Goal: Task Accomplishment & Management: Use online tool/utility

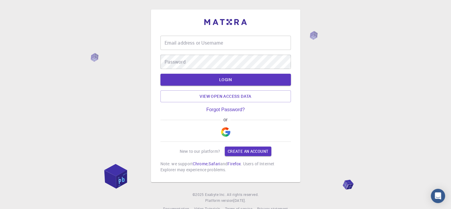
click at [227, 51] on div "Email address or Username Email address or Username Password Password" at bounding box center [225, 52] width 131 height 33
click at [221, 44] on input "Email address or Username" at bounding box center [225, 43] width 131 height 14
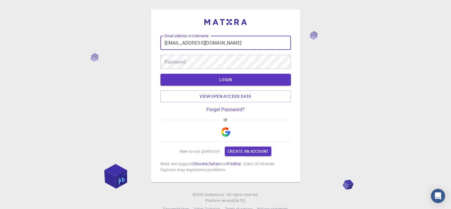
type input "[EMAIL_ADDRESS][DOMAIN_NAME]"
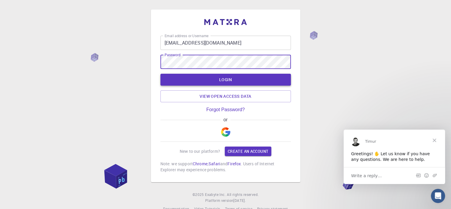
click at [218, 78] on button "LOGIN" at bounding box center [225, 80] width 131 height 12
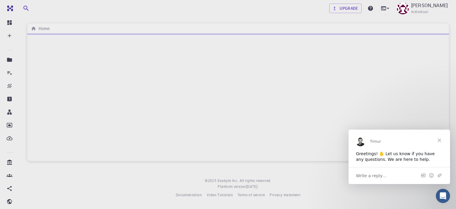
click at [444, 138] on span "Close" at bounding box center [438, 139] width 21 height 21
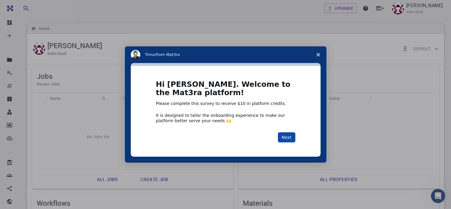
click at [288, 136] on button "Next" at bounding box center [287, 137] width 18 height 10
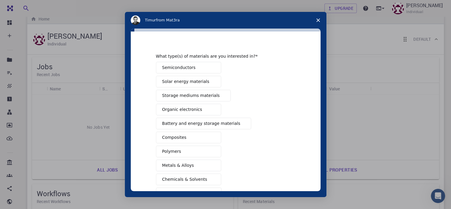
scroll to position [10, 0]
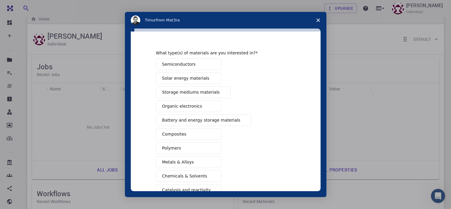
click at [190, 65] on span "Semiconductors" at bounding box center [179, 64] width 34 height 6
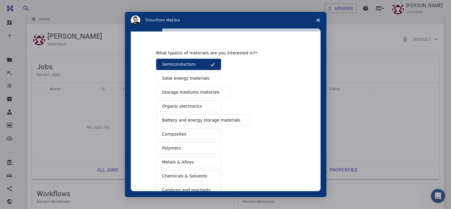
click at [195, 79] on span "Solar energy materials" at bounding box center [185, 78] width 47 height 6
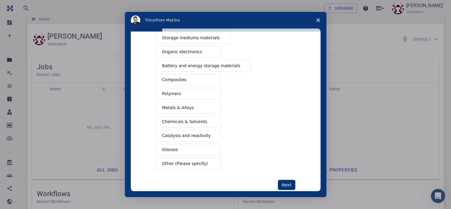
scroll to position [66, 0]
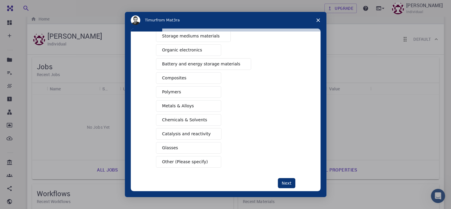
click at [196, 105] on button "Metals & Alloys" at bounding box center [188, 106] width 65 height 12
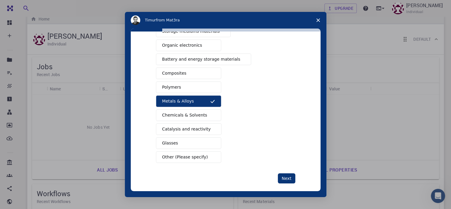
scroll to position [76, 0]
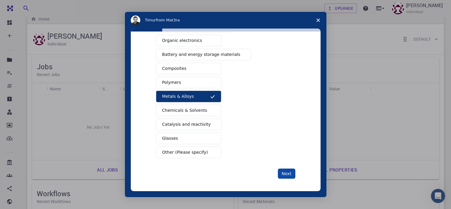
click at [287, 171] on button "Next" at bounding box center [287, 173] width 18 height 10
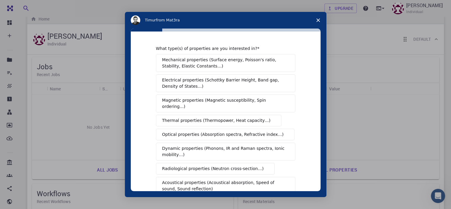
click at [191, 85] on span "Electrical properties (Schottky Barrier Height, Band gap, Density of States…)" at bounding box center [223, 83] width 123 height 12
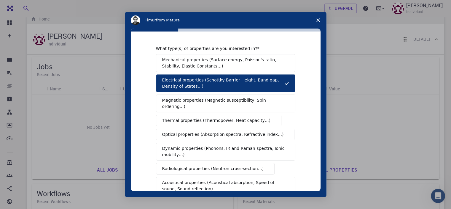
click at [190, 96] on button "Magnetic properties (Magnetic susceptibility, Spin ordering…)" at bounding box center [225, 103] width 139 height 18
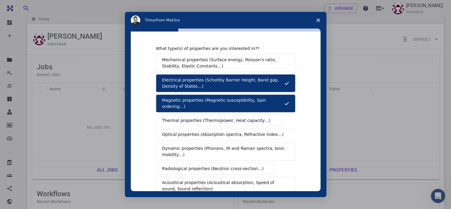
click at [184, 131] on span "Optical properties (Absorption spectra, Refractive index…)" at bounding box center [223, 134] width 122 height 6
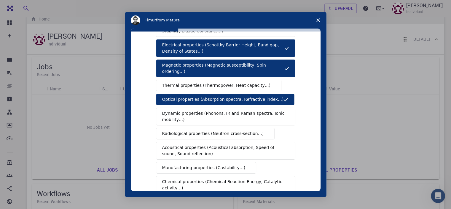
scroll to position [37, 0]
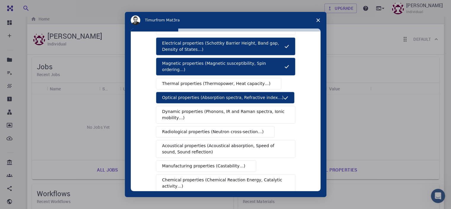
click at [190, 108] on span "Dynamic properties (Phonons, IR and Raman spectra, Ionic mobility…)" at bounding box center [223, 114] width 123 height 12
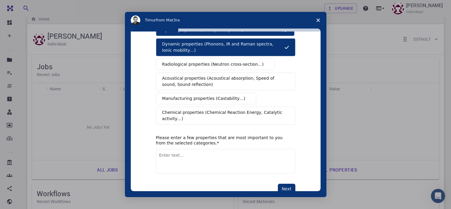
scroll to position [107, 0]
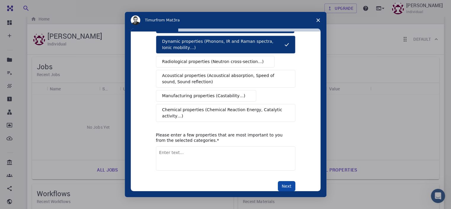
click at [285, 181] on button "Next" at bounding box center [287, 186] width 18 height 10
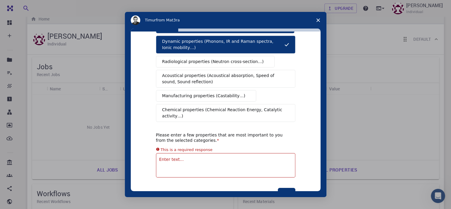
scroll to position [114, 0]
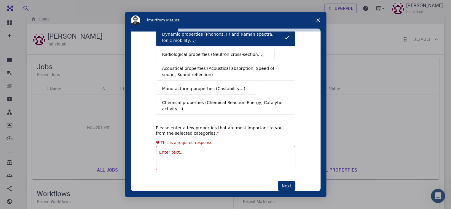
click at [189, 146] on textarea "Enter text..." at bounding box center [225, 158] width 139 height 24
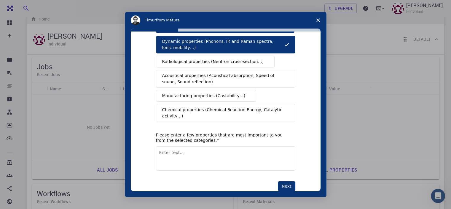
scroll to position [107, 0]
type textarea "E"
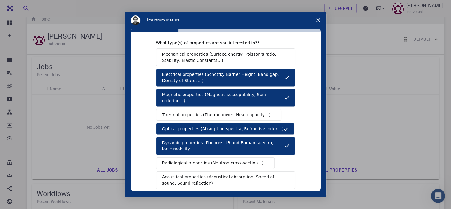
scroll to position [7, 0]
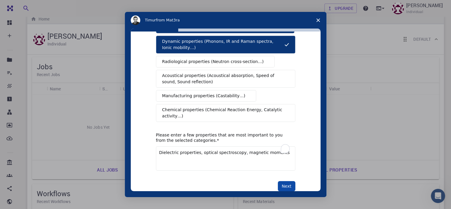
type textarea "Dielectric properties, optical spectroscopy, magnetic moments"
click at [285, 181] on button "Next" at bounding box center [287, 186] width 18 height 10
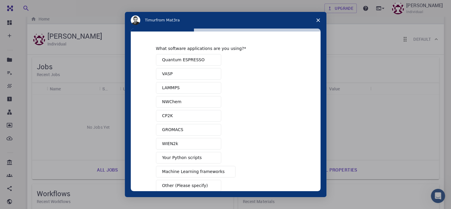
click at [197, 57] on span "Quantum ESPRESSO" at bounding box center [183, 60] width 42 height 6
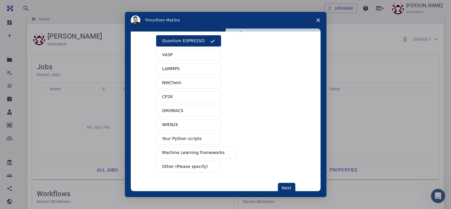
scroll to position [1, 0]
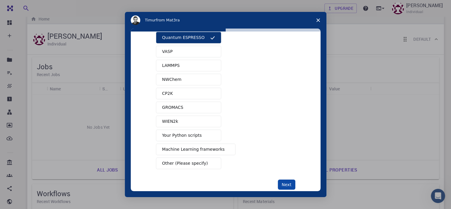
click at [285, 182] on button "Next" at bounding box center [287, 184] width 18 height 10
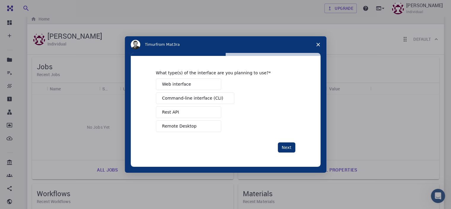
click at [177, 126] on span "Remote Desktop" at bounding box center [179, 126] width 34 height 6
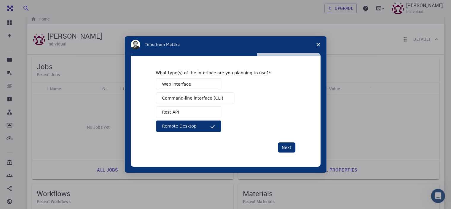
click at [191, 82] on button "Web interface" at bounding box center [188, 84] width 65 height 12
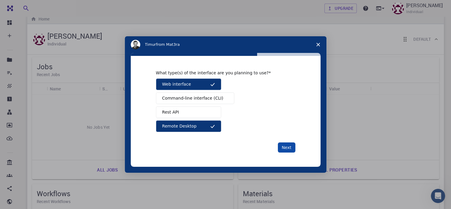
click at [287, 147] on button "Next" at bounding box center [287, 147] width 18 height 10
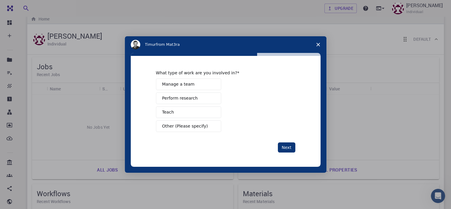
click at [182, 100] on span "Perform research" at bounding box center [180, 98] width 36 height 6
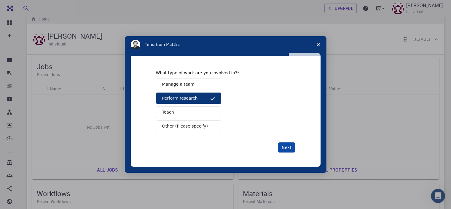
click at [285, 147] on button "Next" at bounding box center [287, 147] width 18 height 10
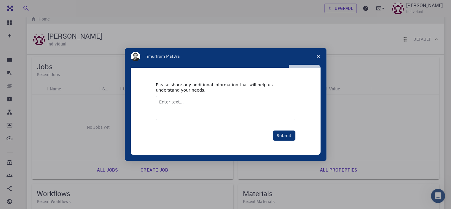
click at [176, 105] on textarea "Enter text..." at bounding box center [225, 108] width 139 height 24
type textarea "A"
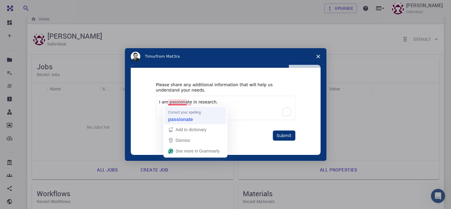
click at [184, 116] on strong "passionate" at bounding box center [180, 119] width 25 height 7
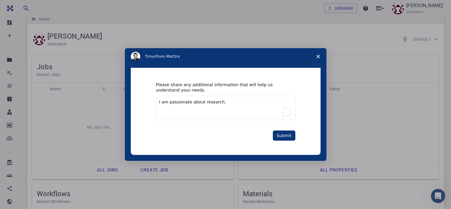
click at [220, 104] on textarea "I am passionate about research." at bounding box center [225, 108] width 139 height 24
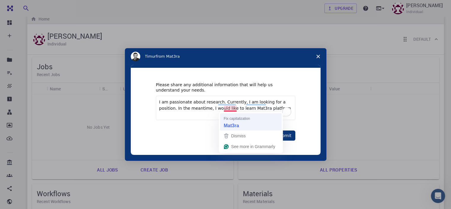
click at [230, 124] on strong "Mat3ra" at bounding box center [231, 125] width 15 height 7
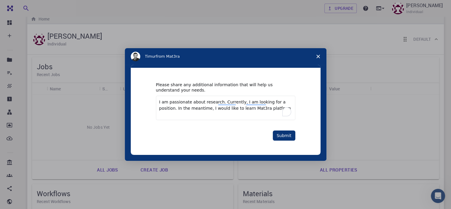
click at [255, 112] on textarea "I am passionate about research. Currently, I am looking for a position. In the …" at bounding box center [225, 108] width 139 height 24
click at [255, 106] on textarea "I am passionate about research. Currently, I am looking for a position. In the …" at bounding box center [225, 108] width 139 height 24
click at [262, 108] on textarea "I am passionate about research. Currently, I am looking for a position. In the …" at bounding box center [225, 108] width 139 height 24
drag, startPoint x: 160, startPoint y: 116, endPoint x: 172, endPoint y: 116, distance: 12.8
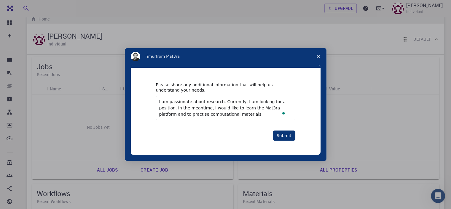
click at [172, 116] on textarea "I am passionate about research. Currently, I am looking for a position. In the …" at bounding box center [225, 108] width 139 height 24
click at [232, 114] on textarea "I am passionate about research. Currently, I am looking for a position. In the …" at bounding box center [225, 108] width 139 height 24
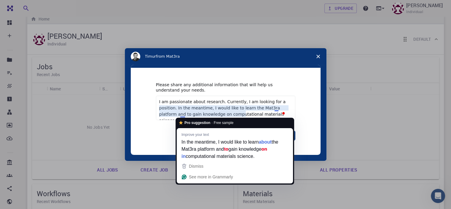
drag, startPoint x: 185, startPoint y: 114, endPoint x: 180, endPoint y: 114, distance: 4.5
click at [180, 114] on textarea "I am passionate about research. Currently, I am looking for a position. In the …" at bounding box center [225, 108] width 139 height 24
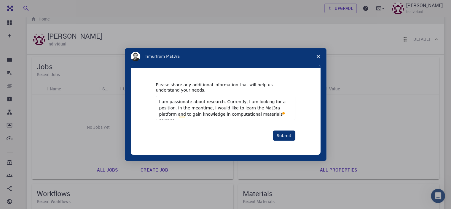
click at [228, 108] on textarea "I am passionate about research. Currently, I am looking for a position. In the …" at bounding box center [225, 108] width 139 height 24
click at [232, 112] on textarea "I am passionate about research. Currently, I am looking for a position. In the …" at bounding box center [225, 108] width 139 height 24
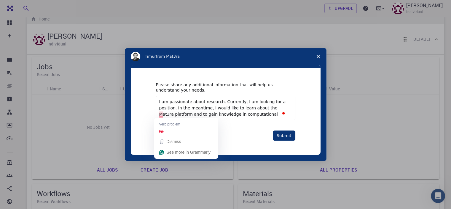
click at [159, 114] on textarea "I am passionate about research. Currently, I am looking for a position. In the …" at bounding box center [225, 108] width 139 height 24
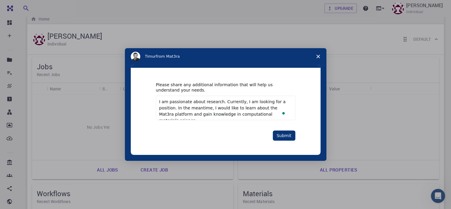
click at [259, 112] on textarea "I am passionate about research. Currently, I am looking for a position. In the …" at bounding box center [225, 108] width 139 height 24
type textarea "I am passionate about research. Currently, I am looking for a position. In the …"
click at [284, 134] on button "Submit" at bounding box center [284, 135] width 23 height 10
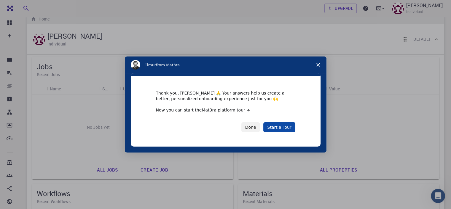
click at [279, 126] on link "Start a Tour" at bounding box center [279, 127] width 32 height 10
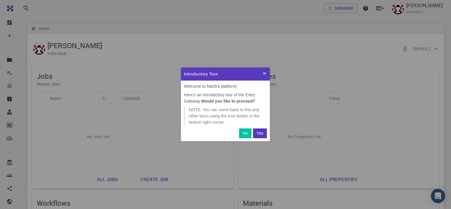
click at [261, 133] on p "Yes" at bounding box center [260, 133] width 7 height 6
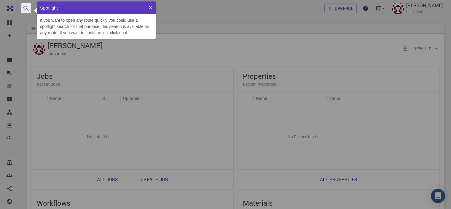
scroll to position [33, 114]
click at [90, 28] on p "If you want to open any route quickly you could use a spotlight search for that…" at bounding box center [96, 26] width 113 height 19
click at [85, 22] on p "If you want to open any route quickly you could use a spotlight search for that…" at bounding box center [96, 26] width 113 height 19
click at [24, 7] on icon "button" at bounding box center [26, 8] width 7 height 7
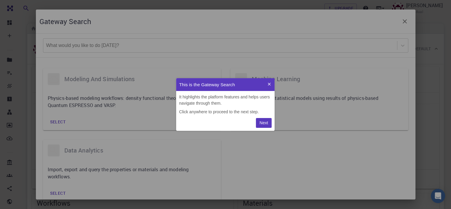
scroll to position [48, 94]
click at [234, 111] on p "Click anywhere to proceed to the next step." at bounding box center [225, 112] width 93 height 6
click at [244, 94] on p "It highlights the platform features and helps users navigate through them." at bounding box center [225, 100] width 93 height 12
click at [227, 53] on div "This is the Gateway Search It highlights the platform features and helps users …" at bounding box center [225, 104] width 451 height 209
click at [263, 121] on p "Next" at bounding box center [264, 123] width 9 height 6
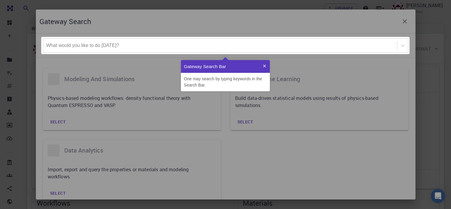
scroll to position [27, 84]
click at [208, 65] on p "Gateway Search Bar" at bounding box center [221, 66] width 75 height 7
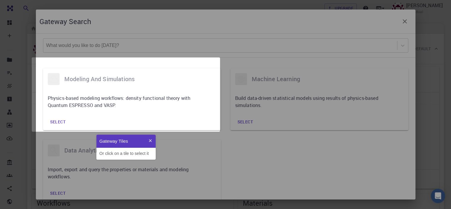
scroll to position [20, 55]
click at [120, 153] on p "Or click on a tile to select it" at bounding box center [125, 153] width 53 height 6
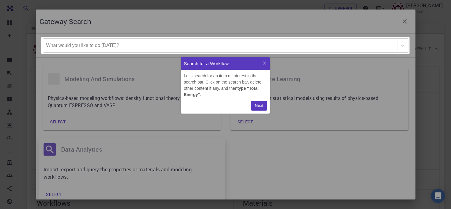
scroll to position [52, 84]
click at [260, 105] on p "Next" at bounding box center [259, 105] width 9 height 6
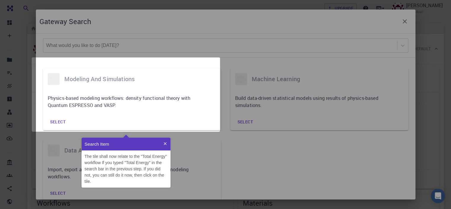
scroll to position [45, 84]
click at [122, 180] on p "The tile shall now relate to the "Total Energy" workflow If you typed " Total E…" at bounding box center [126, 168] width 83 height 31
click at [128, 148] on div "Search Item" at bounding box center [126, 143] width 89 height 13
click at [122, 164] on p "The tile shall now relate to the "Total Energy" workflow If you typed " Total E…" at bounding box center [126, 168] width 83 height 31
click at [132, 162] on span "Total Energy" at bounding box center [137, 162] width 23 height 5
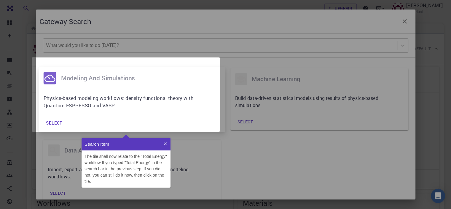
click at [129, 86] on div "modeling and simulations" at bounding box center [132, 78] width 187 height 23
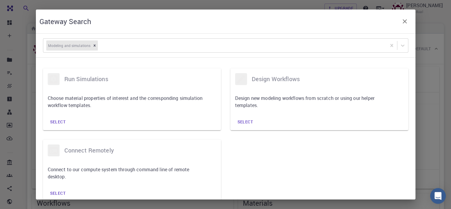
click at [435, 193] on icon "Open Intercom Messenger" at bounding box center [438, 196] width 7 height 8
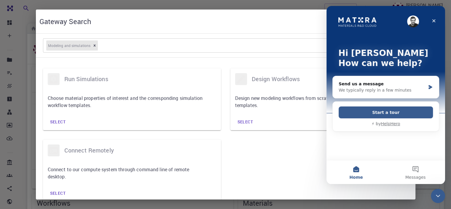
scroll to position [0, 0]
click at [398, 113] on button "Start a tour" at bounding box center [386, 112] width 94 height 12
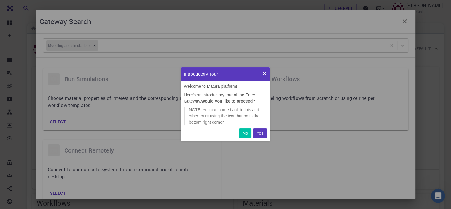
scroll to position [69, 84]
click at [262, 132] on p "Yes" at bounding box center [260, 133] width 7 height 6
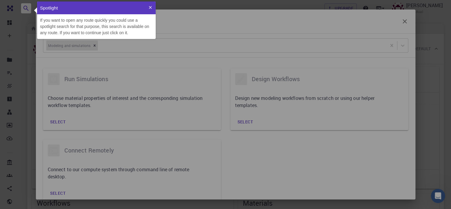
scroll to position [33, 114]
click at [106, 8] on p "Spotlight" at bounding box center [92, 7] width 105 height 7
click at [106, 21] on p "If you want to open any route quickly you could use a spotlight search for that…" at bounding box center [96, 26] width 113 height 19
click at [67, 17] on div "If you want to open any route quickly you could use a spotlight search for that…" at bounding box center [96, 26] width 119 height 25
click at [73, 63] on div "run simulations Choose material properties of interest and the corresponding si…" at bounding box center [127, 94] width 187 height 71
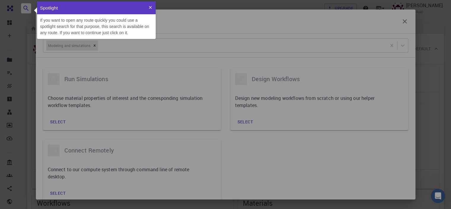
click at [25, 8] on div "Gateway Search Modeling and simulations run simulations Choose material propert…" at bounding box center [225, 104] width 451 height 209
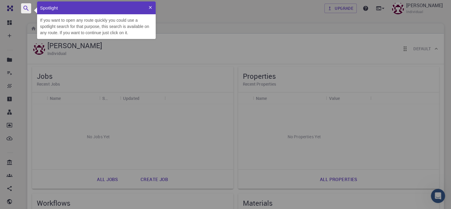
click at [54, 9] on p "Spotlight" at bounding box center [92, 7] width 105 height 7
click at [36, 9] on div "Spotlight If you want to open any route quickly you could use a spotlight searc…" at bounding box center [256, 103] width 451 height 209
click at [77, 6] on p "Spotlight" at bounding box center [92, 7] width 105 height 7
click at [88, 32] on p "If you want to open any route quickly you could use a spotlight search for that…" at bounding box center [96, 26] width 113 height 19
click at [98, 28] on p "If you want to open any route quickly you could use a spotlight search for that…" at bounding box center [96, 26] width 113 height 19
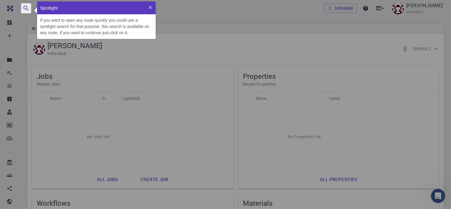
drag, startPoint x: 57, startPoint y: 15, endPoint x: 50, endPoint y: 15, distance: 6.5
click at [56, 15] on div "If you want to open any route quickly you could use a spotlight search for that…" at bounding box center [96, 26] width 119 height 25
click at [26, 8] on icon "button" at bounding box center [26, 8] width 7 height 7
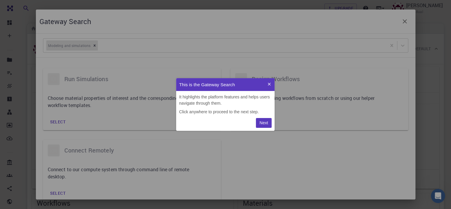
scroll to position [48, 94]
click at [263, 123] on p "Next" at bounding box center [264, 123] width 9 height 6
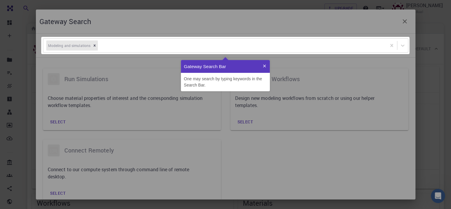
scroll to position [27, 84]
click at [210, 70] on div "Gateway Search Bar" at bounding box center [225, 66] width 89 height 13
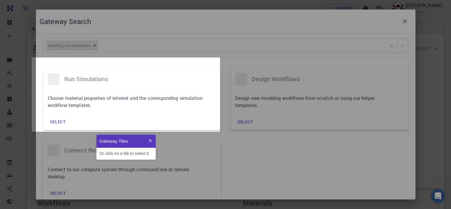
scroll to position [20, 55]
click at [129, 141] on p "Gateway Tiles" at bounding box center [122, 140] width 46 height 7
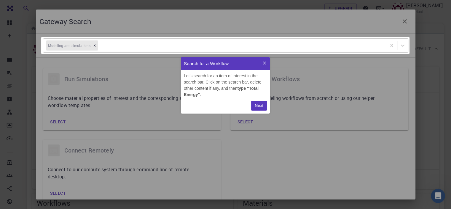
scroll to position [52, 84]
click at [233, 63] on p "Search for a Workflow" at bounding box center [221, 63] width 75 height 7
click at [227, 64] on p "Search for a Workflow" at bounding box center [221, 63] width 75 height 7
click at [260, 105] on p "Next" at bounding box center [259, 105] width 9 height 6
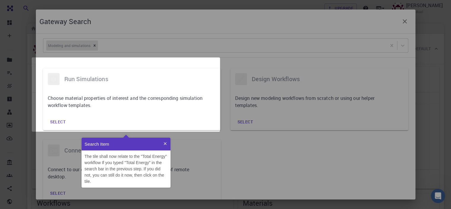
scroll to position [45, 84]
click at [101, 143] on p "Search Item" at bounding box center [122, 143] width 75 height 7
click at [107, 144] on p "Search Item" at bounding box center [122, 143] width 75 height 7
click at [128, 143] on p "Search Item" at bounding box center [122, 143] width 75 height 7
click at [97, 146] on p "Search Item" at bounding box center [122, 143] width 75 height 7
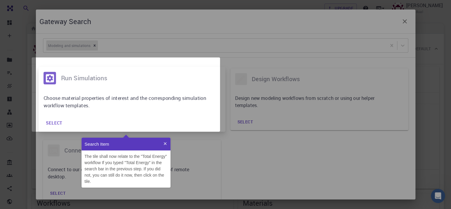
click at [110, 109] on div "Choose material properties of interest and the corresponding simulation workflo…" at bounding box center [132, 101] width 187 height 25
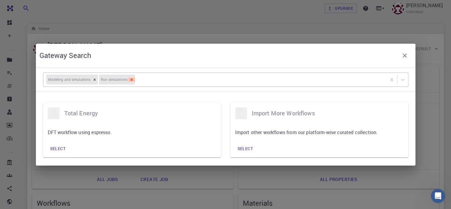
click at [131, 78] on icon "Remove [object Object]" at bounding box center [132, 79] width 4 height 4
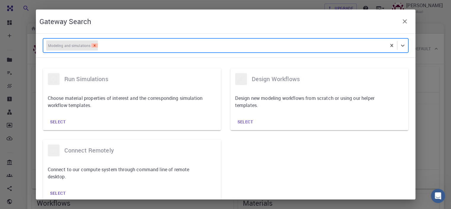
click at [94, 47] on icon "Remove [object Object]" at bounding box center [95, 45] width 4 height 4
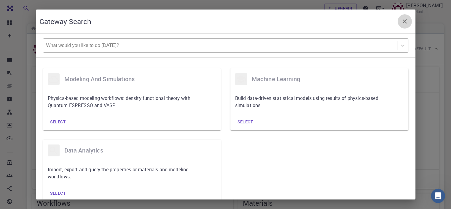
click at [401, 23] on icon "button" at bounding box center [404, 21] width 7 height 7
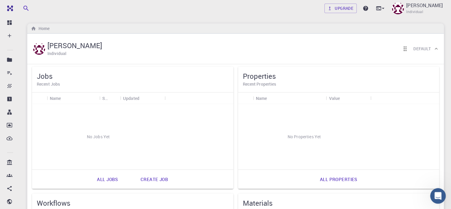
click at [434, 190] on div "Open Intercom Messenger" at bounding box center [437, 195] width 20 height 20
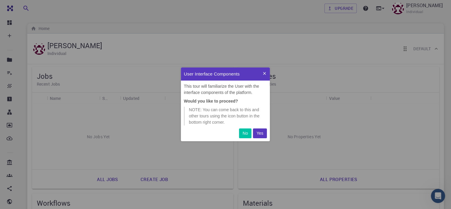
scroll to position [69, 84]
click at [259, 133] on p "Yes" at bounding box center [260, 133] width 7 height 6
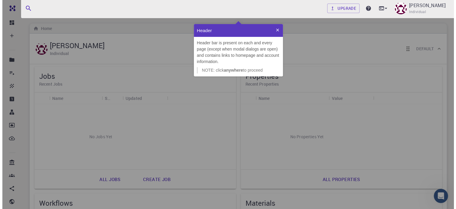
scroll to position [47, 84]
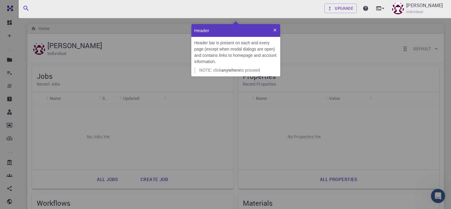
click at [237, 69] on strong "anywhere" at bounding box center [230, 70] width 19 height 5
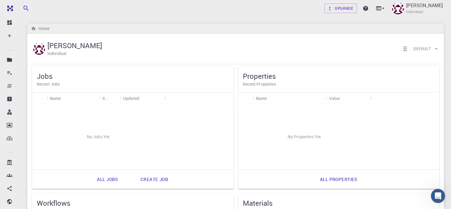
click at [224, 48] on div "[PERSON_NAME] Individual Default" at bounding box center [232, 48] width 401 height 18
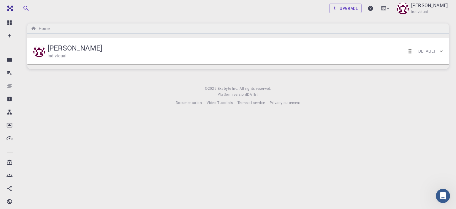
click at [235, 12] on div "Upgrade [PERSON_NAME] Individual" at bounding box center [237, 8] width 435 height 15
click at [428, 10] on span "Individual" at bounding box center [419, 12] width 17 height 6
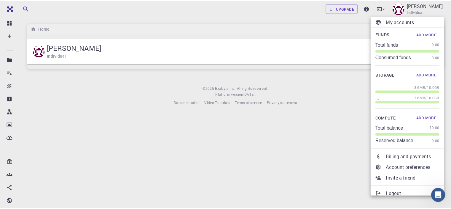
scroll to position [0, 0]
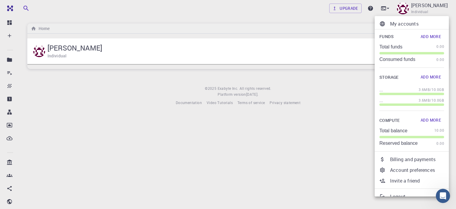
click at [318, 14] on div at bounding box center [228, 104] width 456 height 209
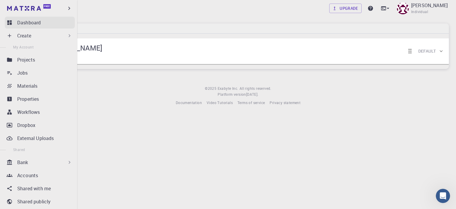
click at [13, 22] on link "Dashboard" at bounding box center [40, 23] width 70 height 12
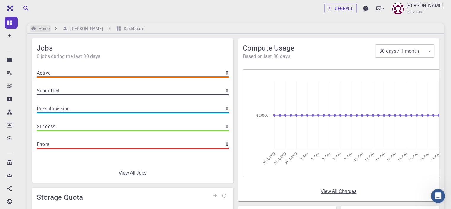
click at [38, 29] on h6 "Home" at bounding box center [42, 28] width 13 height 7
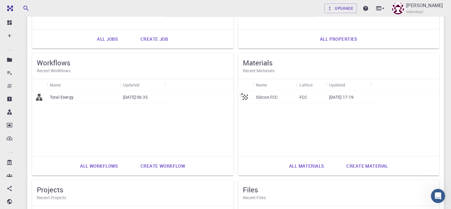
scroll to position [136, 0]
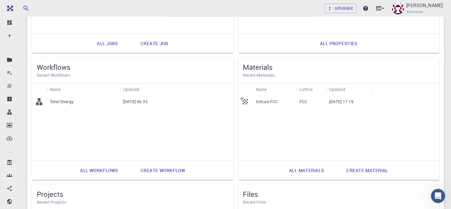
drag, startPoint x: 174, startPoint y: 99, endPoint x: 170, endPoint y: 114, distance: 14.8
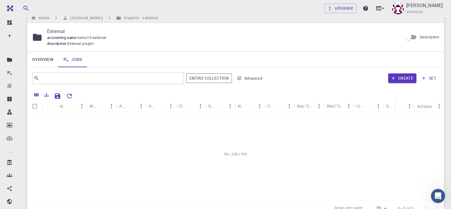
scroll to position [10, 0]
click at [41, 58] on link "Overview" at bounding box center [42, 59] width 31 height 15
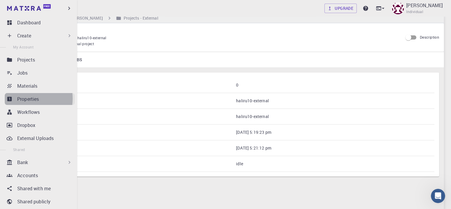
click at [20, 98] on p "Properties" at bounding box center [28, 98] width 22 height 7
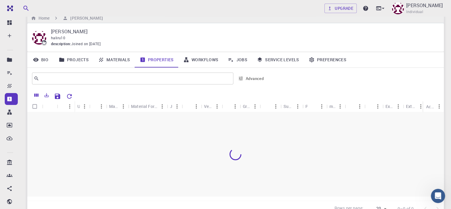
click at [118, 126] on div at bounding box center [235, 154] width 417 height 84
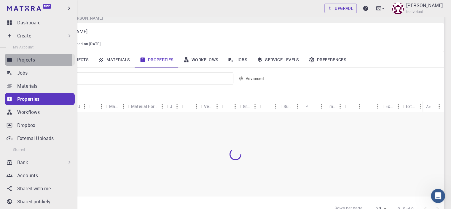
click at [10, 60] on icon at bounding box center [9, 60] width 5 height 4
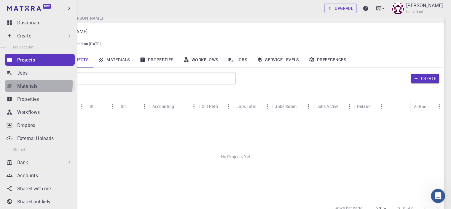
click at [23, 84] on p "Materials" at bounding box center [27, 85] width 20 height 7
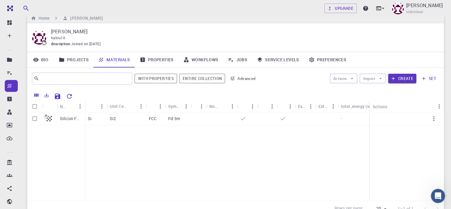
click at [34, 118] on input "Select row" at bounding box center [34, 118] width 11 height 11
checkbox input "true"
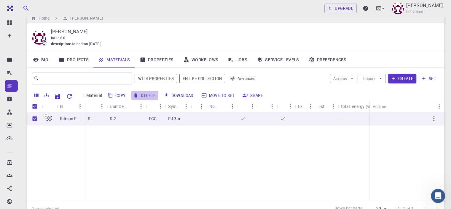
click at [147, 96] on button "Delete" at bounding box center [144, 94] width 27 height 9
checkbox input "false"
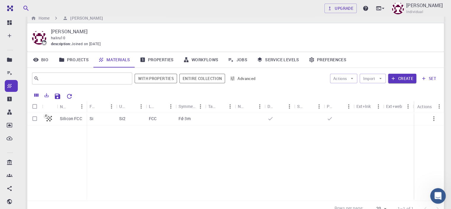
click at [438, 200] on div "Open Intercom Messenger" at bounding box center [437, 195] width 20 height 20
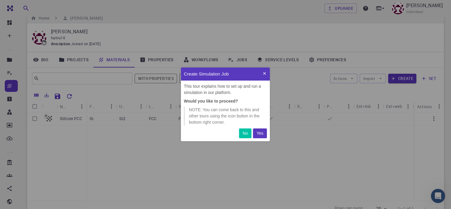
scroll to position [69, 84]
click at [261, 133] on p "Yes" at bounding box center [260, 133] width 7 height 6
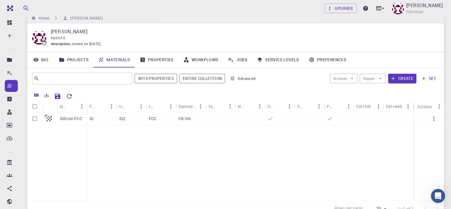
click at [260, 3] on div "Upgrade [PERSON_NAME] Individual" at bounding box center [235, 8] width 431 height 15
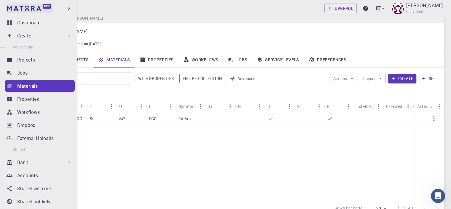
click at [9, 8] on img at bounding box center [11, 8] width 8 height 6
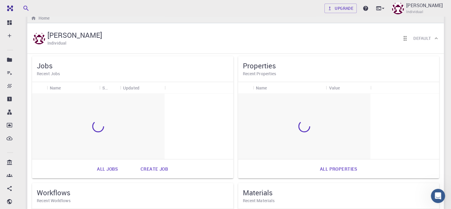
click at [18, 9] on img at bounding box center [22, 8] width 34 height 5
click at [440, 195] on icon "Open Intercom Messenger" at bounding box center [437, 195] width 10 height 10
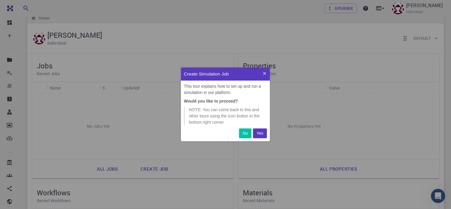
scroll to position [69, 84]
click at [261, 132] on p "Yes" at bounding box center [260, 133] width 7 height 6
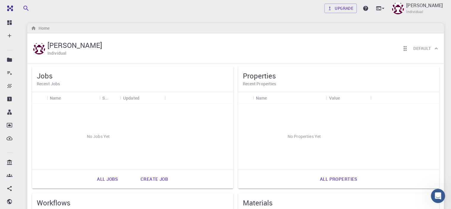
scroll to position [0, 0]
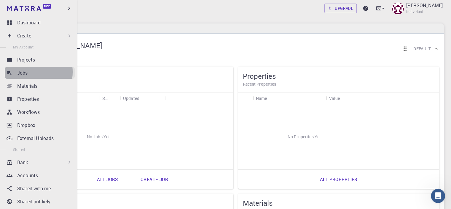
click at [24, 72] on p "Jobs" at bounding box center [22, 72] width 11 height 7
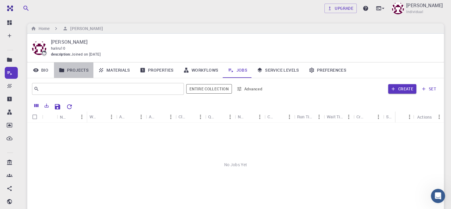
click at [74, 69] on link "Projects" at bounding box center [73, 69] width 39 height 15
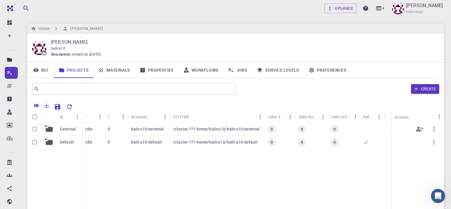
click at [33, 129] on input "Select row" at bounding box center [34, 128] width 11 height 11
checkbox input "true"
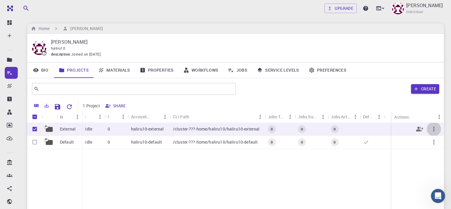
click at [434, 128] on icon "button" at bounding box center [433, 128] width 7 height 7
click at [386, 151] on div at bounding box center [225, 104] width 451 height 209
click at [65, 142] on p "Default" at bounding box center [67, 142] width 14 height 6
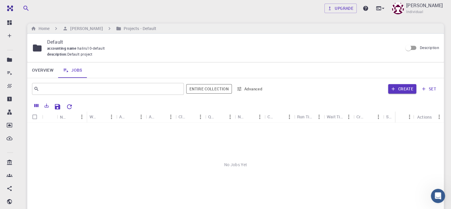
click at [135, 146] on div "No Jobs Yet" at bounding box center [235, 165] width 417 height 84
click at [398, 87] on button "Create" at bounding box center [402, 88] width 28 height 9
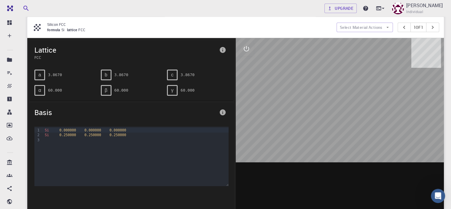
scroll to position [59, 0]
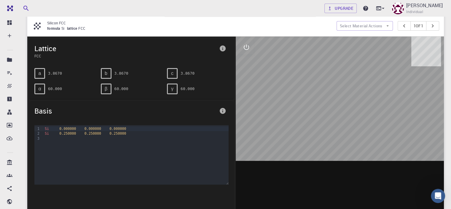
drag, startPoint x: 298, startPoint y: 93, endPoint x: 332, endPoint y: 99, distance: 35.2
click at [332, 99] on div at bounding box center [340, 128] width 209 height 185
drag, startPoint x: 344, startPoint y: 91, endPoint x: 319, endPoint y: 121, distance: 38.5
click at [319, 121] on div at bounding box center [340, 128] width 209 height 185
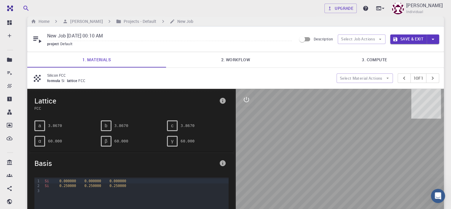
scroll to position [0, 0]
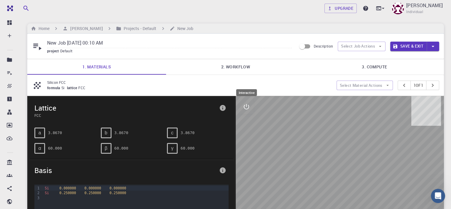
click at [244, 106] on icon "interactive" at bounding box center [246, 106] width 5 height 5
click at [244, 149] on icon "measurements" at bounding box center [246, 149] width 5 height 5
click at [247, 104] on icon "interactive" at bounding box center [246, 106] width 7 height 7
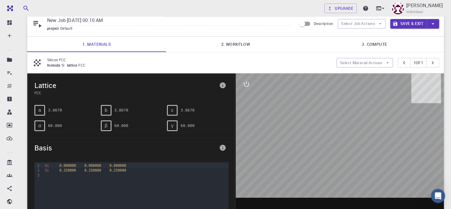
scroll to position [21, 0]
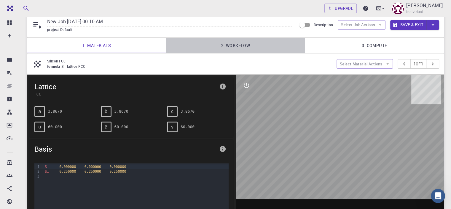
click at [229, 44] on link "2. Workflow" at bounding box center [235, 45] width 139 height 15
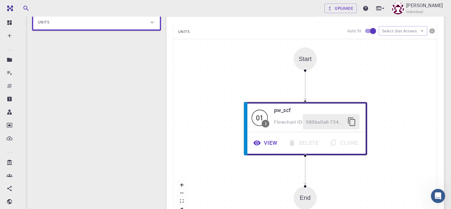
scroll to position [0, 0]
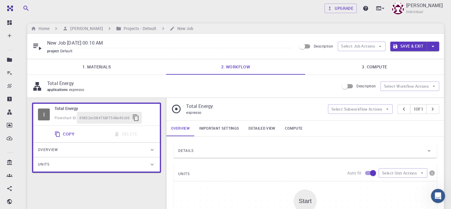
click at [220, 127] on link "Important settings" at bounding box center [219, 127] width 49 height 15
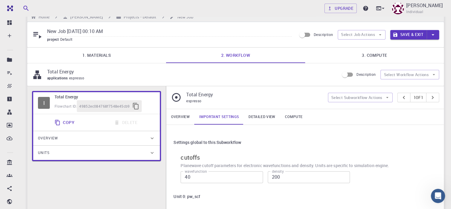
scroll to position [7, 0]
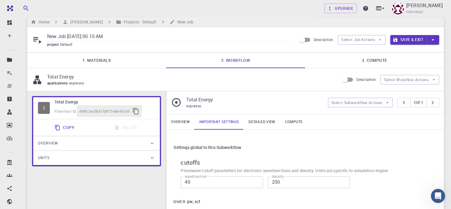
click at [75, 82] on span "espresso" at bounding box center [78, 82] width 18 height 5
click at [95, 59] on link "1. Materials" at bounding box center [96, 60] width 139 height 15
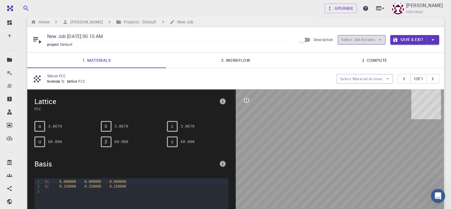
click at [380, 39] on icon "button" at bounding box center [380, 39] width 2 height 1
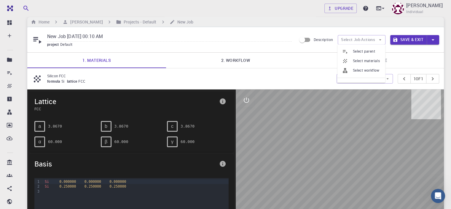
click at [363, 61] on span "Select materials" at bounding box center [367, 61] width 28 height 6
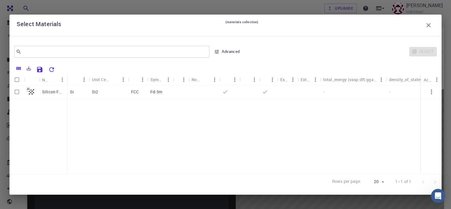
click at [53, 90] on p "Silicon FCC" at bounding box center [53, 92] width 22 height 6
checkbox input "true"
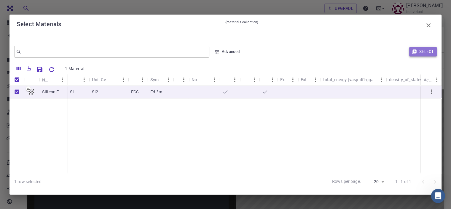
click at [418, 50] on button "Select" at bounding box center [423, 51] width 28 height 9
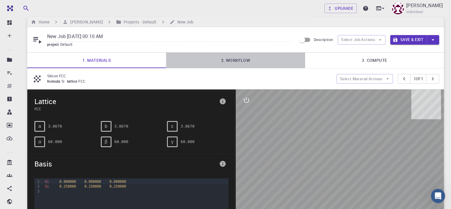
click at [233, 61] on link "2. Workflow" at bounding box center [235, 60] width 139 height 15
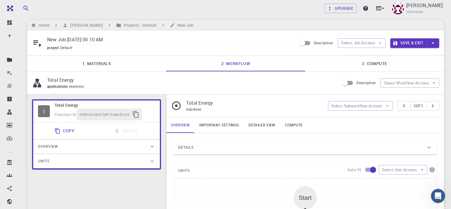
scroll to position [0, 0]
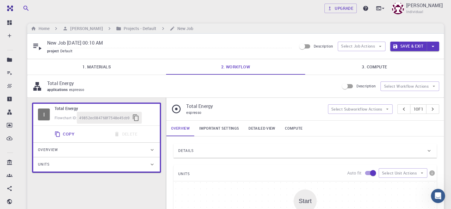
click at [357, 67] on link "3. Compute" at bounding box center [374, 66] width 139 height 15
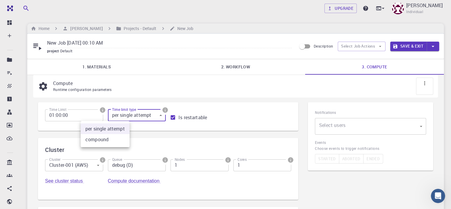
click at [117, 115] on body "Free Dashboard Create New Job New Material Create Material Upload File Import f…" at bounding box center [225, 164] width 451 height 329
click at [117, 115] on div at bounding box center [225, 104] width 451 height 209
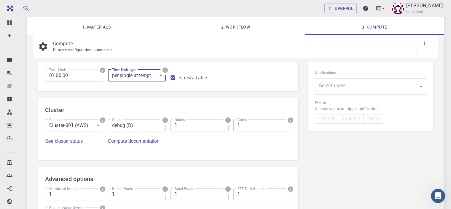
scroll to position [40, 0]
click at [100, 68] on icon "info" at bounding box center [102, 69] width 5 height 5
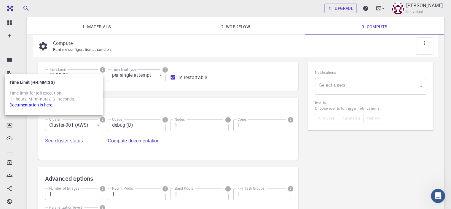
click at [81, 68] on div at bounding box center [225, 104] width 451 height 209
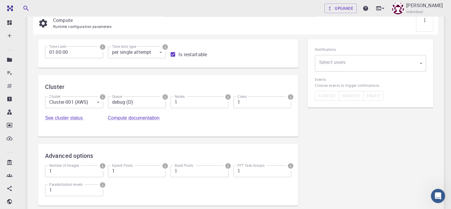
scroll to position [63, 0]
click at [99, 98] on icon "info" at bounding box center [102, 96] width 7 height 7
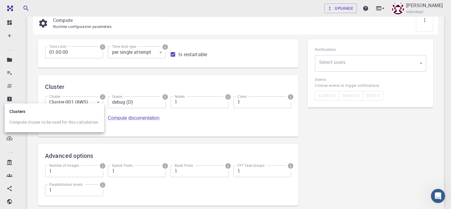
click at [81, 98] on div at bounding box center [225, 104] width 451 height 209
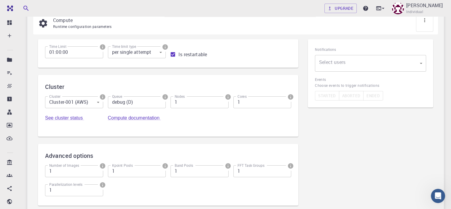
click at [288, 98] on icon "info" at bounding box center [290, 96] width 5 height 5
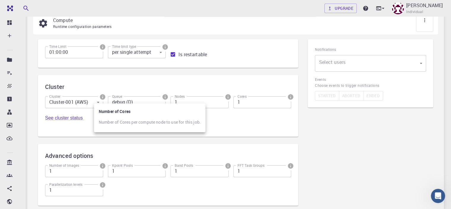
click at [206, 98] on div at bounding box center [225, 104] width 451 height 209
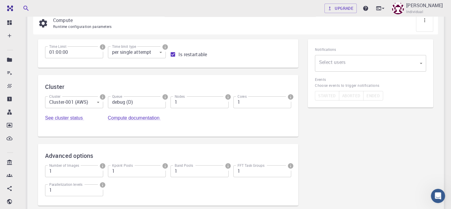
click at [424, 62] on body "Free Dashboard Create New Job New Material Create Material Upload File Import f…" at bounding box center [225, 101] width 451 height 329
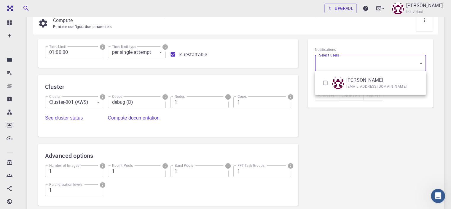
click at [424, 62] on div at bounding box center [225, 104] width 451 height 209
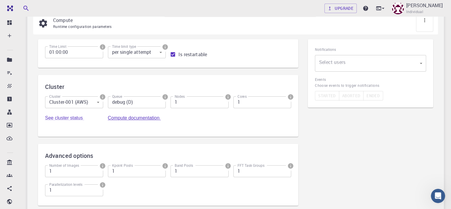
click at [161, 115] on link "Compute documentation" at bounding box center [134, 117] width 53 height 5
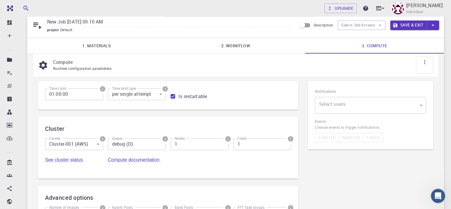
scroll to position [21, 0]
click at [59, 63] on p "Compute" at bounding box center [241, 62] width 376 height 7
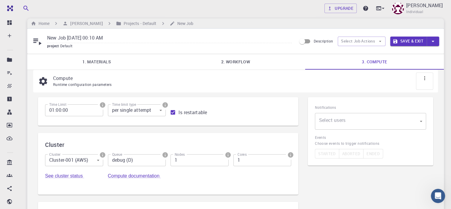
scroll to position [0, 0]
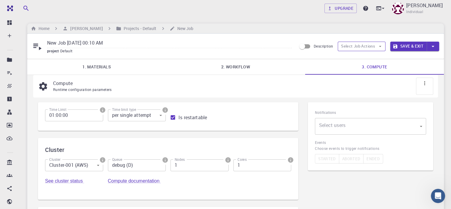
click at [373, 47] on button "Select Job Actions" at bounding box center [362, 46] width 48 height 9
click at [237, 65] on link "2. Workflow" at bounding box center [235, 66] width 139 height 15
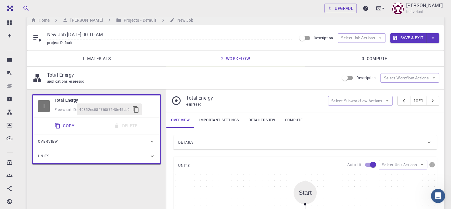
scroll to position [11, 0]
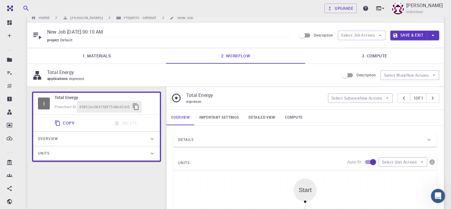
click at [176, 98] on icon at bounding box center [176, 97] width 9 height 9
click at [205, 95] on p "Total Energy" at bounding box center [254, 94] width 137 height 7
click at [197, 97] on p "Total Energy" at bounding box center [254, 94] width 137 height 7
click at [385, 96] on icon "button" at bounding box center [387, 97] width 5 height 5
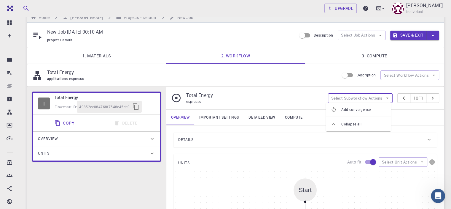
click at [385, 96] on icon "button" at bounding box center [387, 97] width 5 height 5
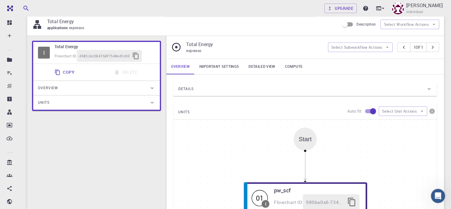
scroll to position [62, 0]
click at [202, 85] on div "Details" at bounding box center [302, 87] width 248 height 9
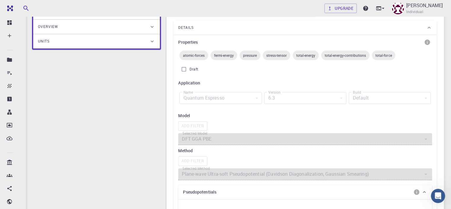
scroll to position [124, 0]
click at [229, 96] on div "Quantum Espresso" at bounding box center [220, 97] width 82 height 12
click at [184, 67] on input "Draft" at bounding box center [183, 68] width 11 height 11
checkbox input "true"
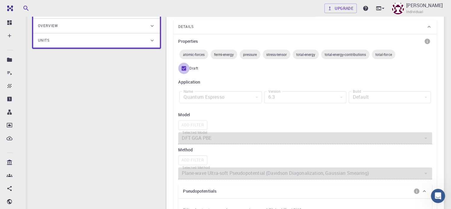
click at [184, 67] on input "Draft" at bounding box center [183, 68] width 11 height 11
checkbox input "false"
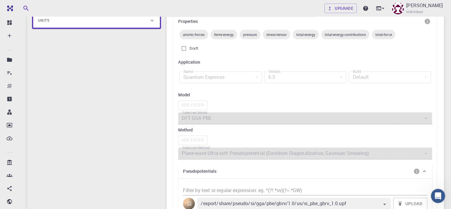
scroll to position [144, 0]
click at [223, 74] on div "Quantum Espresso" at bounding box center [220, 77] width 82 height 12
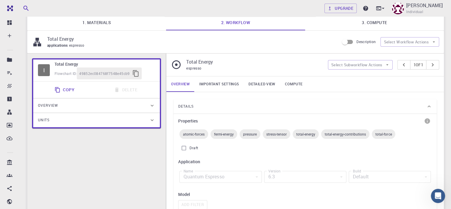
scroll to position [44, 0]
click at [226, 133] on span "fermi-energy" at bounding box center [224, 134] width 27 height 5
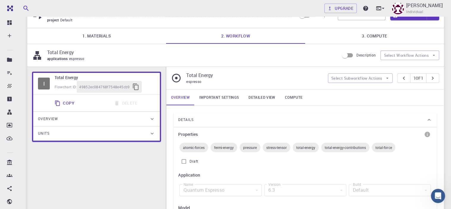
scroll to position [21, 0]
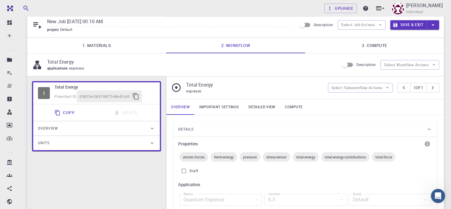
click at [217, 105] on link "Important settings" at bounding box center [219, 106] width 49 height 15
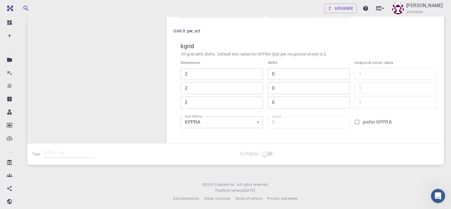
scroll to position [178, 0]
click at [256, 119] on body "Free Dashboard Create New Job New Material Create Material Upload File Import f…" at bounding box center [225, 15] width 451 height 387
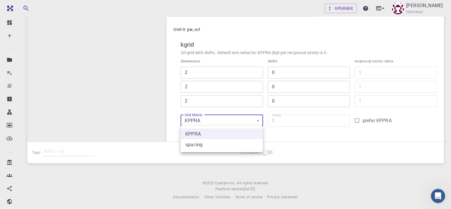
click at [256, 119] on div at bounding box center [225, 104] width 451 height 209
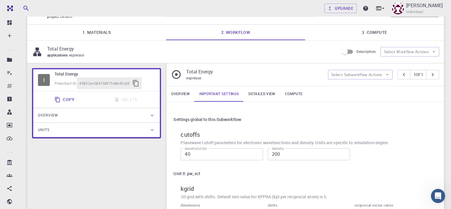
scroll to position [21, 0]
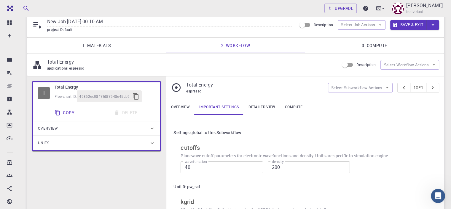
click at [257, 108] on link "Detailed view" at bounding box center [262, 106] width 36 height 15
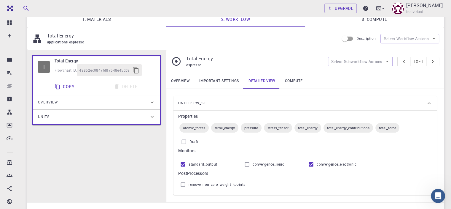
scroll to position [37, 0]
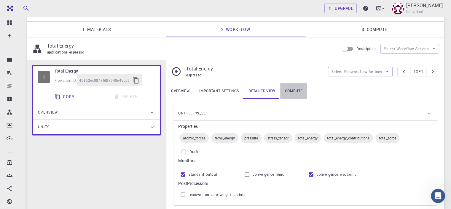
click at [292, 89] on link "Compute" at bounding box center [293, 90] width 27 height 15
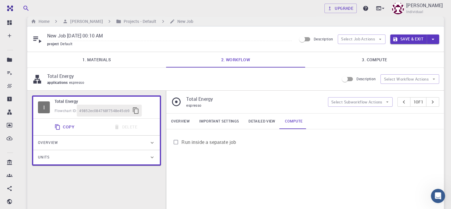
scroll to position [6, 0]
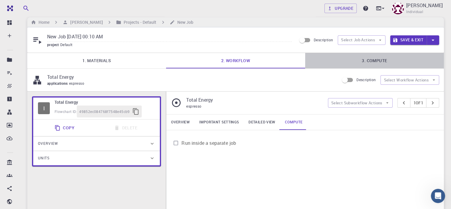
click at [365, 58] on link "3. Compute" at bounding box center [374, 60] width 139 height 15
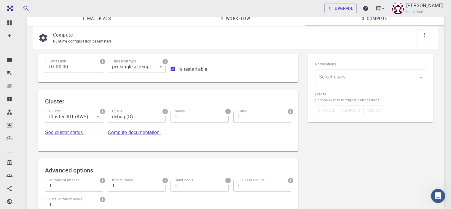
scroll to position [0, 0]
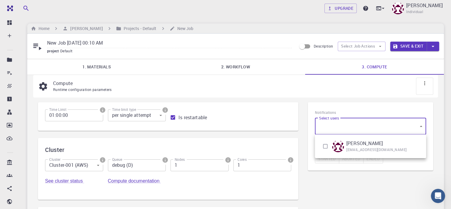
click at [354, 125] on body "Free Dashboard Create New Job New Material Create Material Upload File Import f…" at bounding box center [225, 164] width 451 height 329
click at [330, 146] on input "checkbox" at bounding box center [325, 145] width 11 height 11
checkbox input "true"
type input "[object Object]"
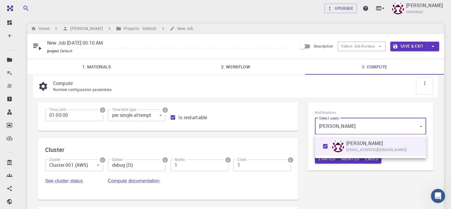
click at [304, 128] on div at bounding box center [225, 104] width 451 height 209
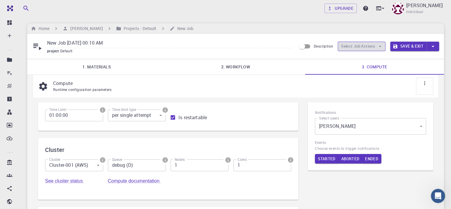
click at [354, 46] on button "Select Job Actions" at bounding box center [362, 46] width 48 height 9
click at [434, 42] on button "button" at bounding box center [433, 46] width 12 height 9
click at [434, 42] on div at bounding box center [225, 104] width 451 height 209
click at [424, 82] on icon at bounding box center [425, 83] width 6 height 6
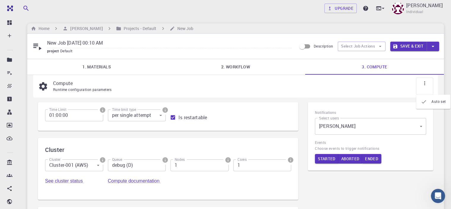
click at [424, 82] on icon at bounding box center [425, 83] width 6 height 6
click at [323, 158] on button "Started" at bounding box center [327, 158] width 24 height 9
click at [408, 44] on button "Save & Exit" at bounding box center [408, 46] width 36 height 9
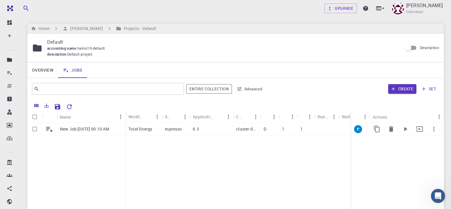
click at [434, 128] on icon "button" at bounding box center [433, 128] width 7 height 7
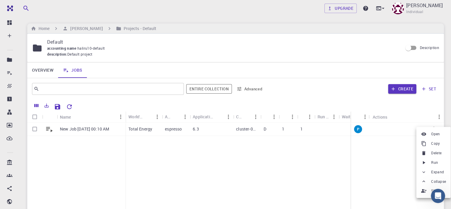
click at [425, 162] on icon at bounding box center [423, 162] width 5 height 5
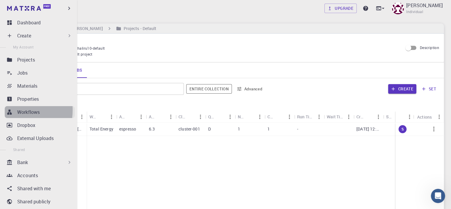
click at [7, 110] on icon at bounding box center [10, 112] width 6 height 6
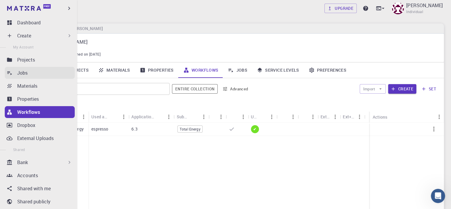
click at [20, 72] on p "Jobs" at bounding box center [22, 72] width 11 height 7
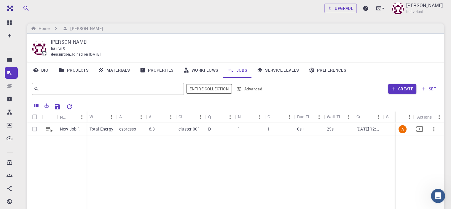
click at [433, 129] on icon "button" at bounding box center [433, 128] width 7 height 7
click at [376, 166] on div at bounding box center [225, 104] width 451 height 209
click at [402, 127] on span "F" at bounding box center [402, 128] width 7 height 5
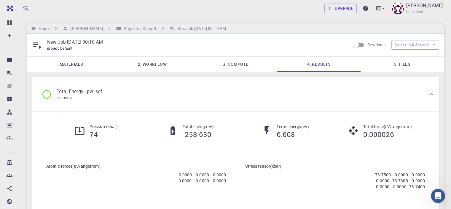
click at [56, 67] on link "1. Materials" at bounding box center [68, 63] width 83 height 15
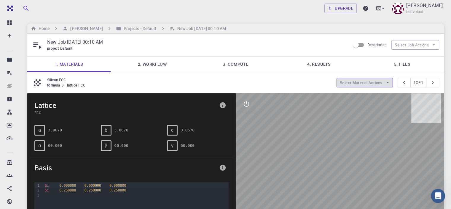
click at [385, 83] on icon "button" at bounding box center [387, 82] width 5 height 5
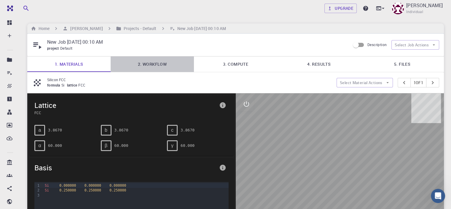
click at [154, 65] on link "2. Workflow" at bounding box center [152, 63] width 83 height 15
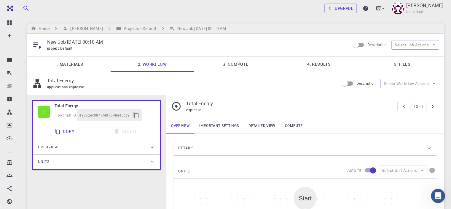
click at [65, 103] on h6 "Total Energy" at bounding box center [105, 105] width 101 height 7
click at [68, 114] on span "Flowchart ID:" at bounding box center [66, 114] width 22 height 5
click at [95, 143] on div "Overview" at bounding box center [93, 146] width 111 height 9
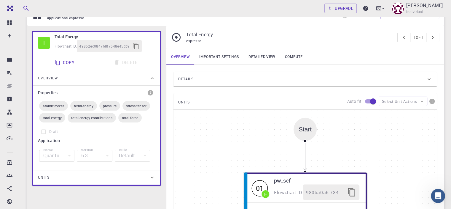
scroll to position [71, 0]
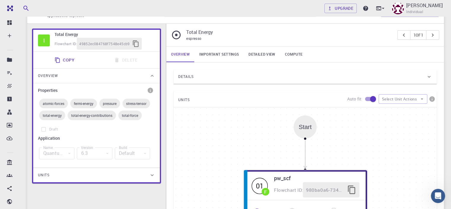
click at [74, 175] on div "Units" at bounding box center [93, 174] width 111 height 9
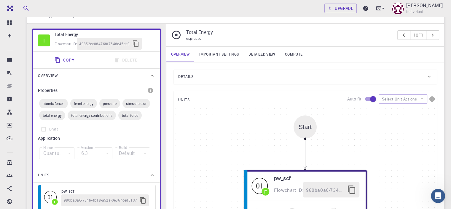
click at [74, 175] on div "Units" at bounding box center [93, 174] width 111 height 9
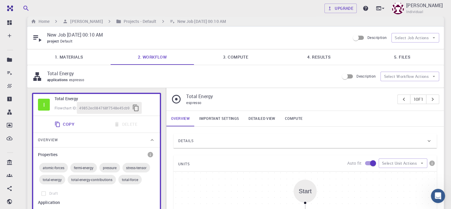
scroll to position [0, 0]
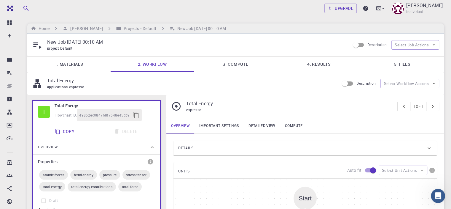
click at [64, 81] on p "Total Energy" at bounding box center [190, 80] width 287 height 7
click at [63, 78] on p "Total Energy" at bounding box center [190, 80] width 287 height 7
click at [71, 86] on span "espresso" at bounding box center [78, 86] width 18 height 5
click at [203, 102] on p "Total Energy" at bounding box center [289, 103] width 206 height 7
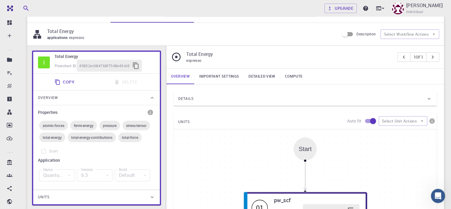
scroll to position [55, 0]
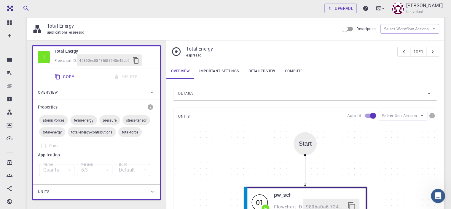
click at [185, 92] on span "Details" at bounding box center [185, 92] width 15 height 9
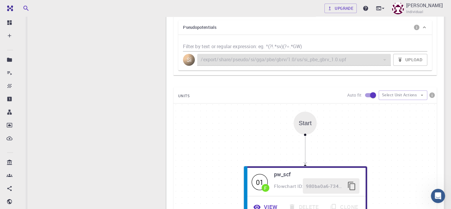
scroll to position [276, 0]
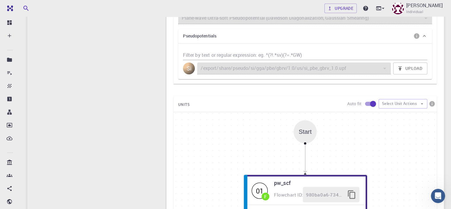
click at [297, 140] on div "Start" at bounding box center [305, 131] width 23 height 23
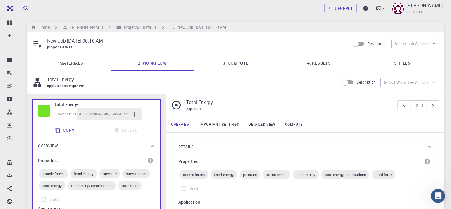
scroll to position [0, 0]
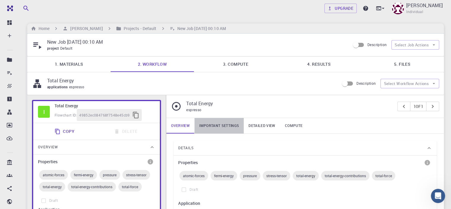
click at [216, 123] on link "Important settings" at bounding box center [219, 125] width 49 height 15
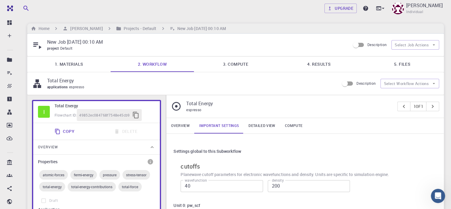
click at [260, 127] on link "Detailed view" at bounding box center [262, 125] width 36 height 15
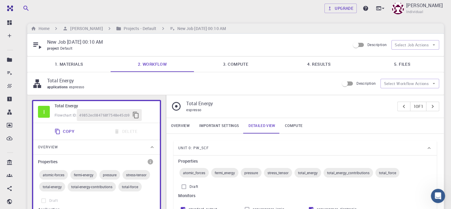
click at [292, 128] on link "Compute" at bounding box center [293, 125] width 27 height 15
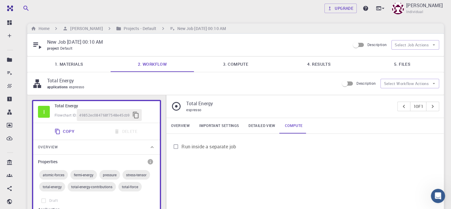
click at [238, 64] on link "3. Compute" at bounding box center [235, 63] width 83 height 15
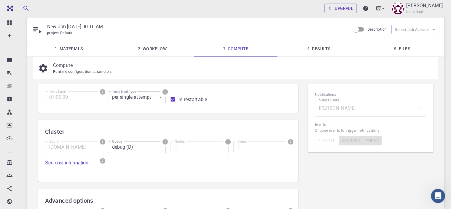
scroll to position [10, 0]
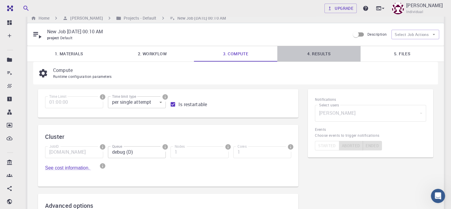
click at [316, 52] on link "4. Results" at bounding box center [318, 53] width 83 height 15
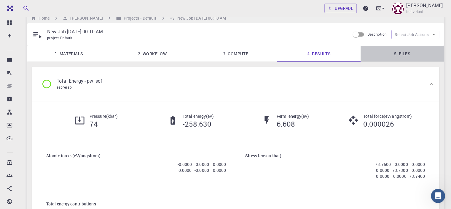
click at [401, 56] on link "5. Files" at bounding box center [402, 53] width 83 height 15
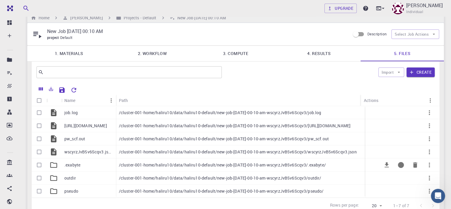
scroll to position [0, 0]
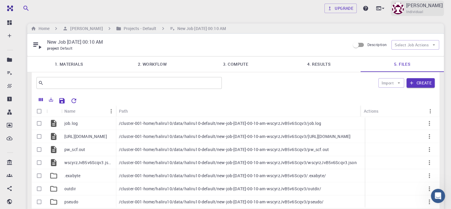
click at [427, 6] on p "[PERSON_NAME]" at bounding box center [424, 5] width 36 height 7
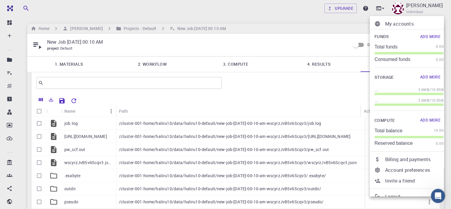
click at [393, 7] on div at bounding box center [225, 104] width 451 height 209
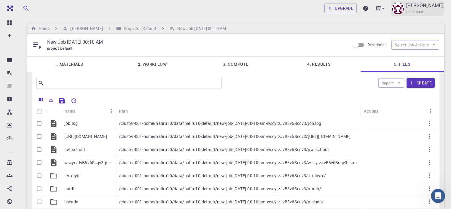
click at [430, 7] on p "[PERSON_NAME]" at bounding box center [424, 5] width 36 height 7
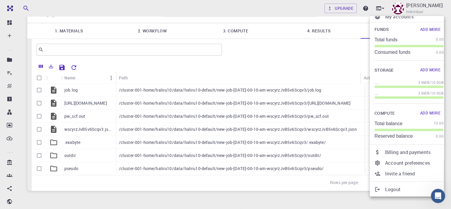
scroll to position [36, 0]
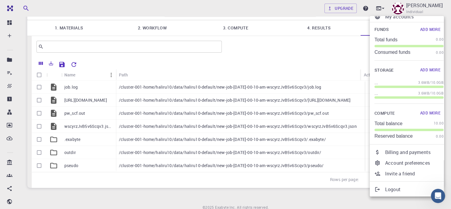
click at [392, 190] on p "Logout" at bounding box center [414, 188] width 58 height 7
